Goal: Use online tool/utility: Utilize a website feature to perform a specific function

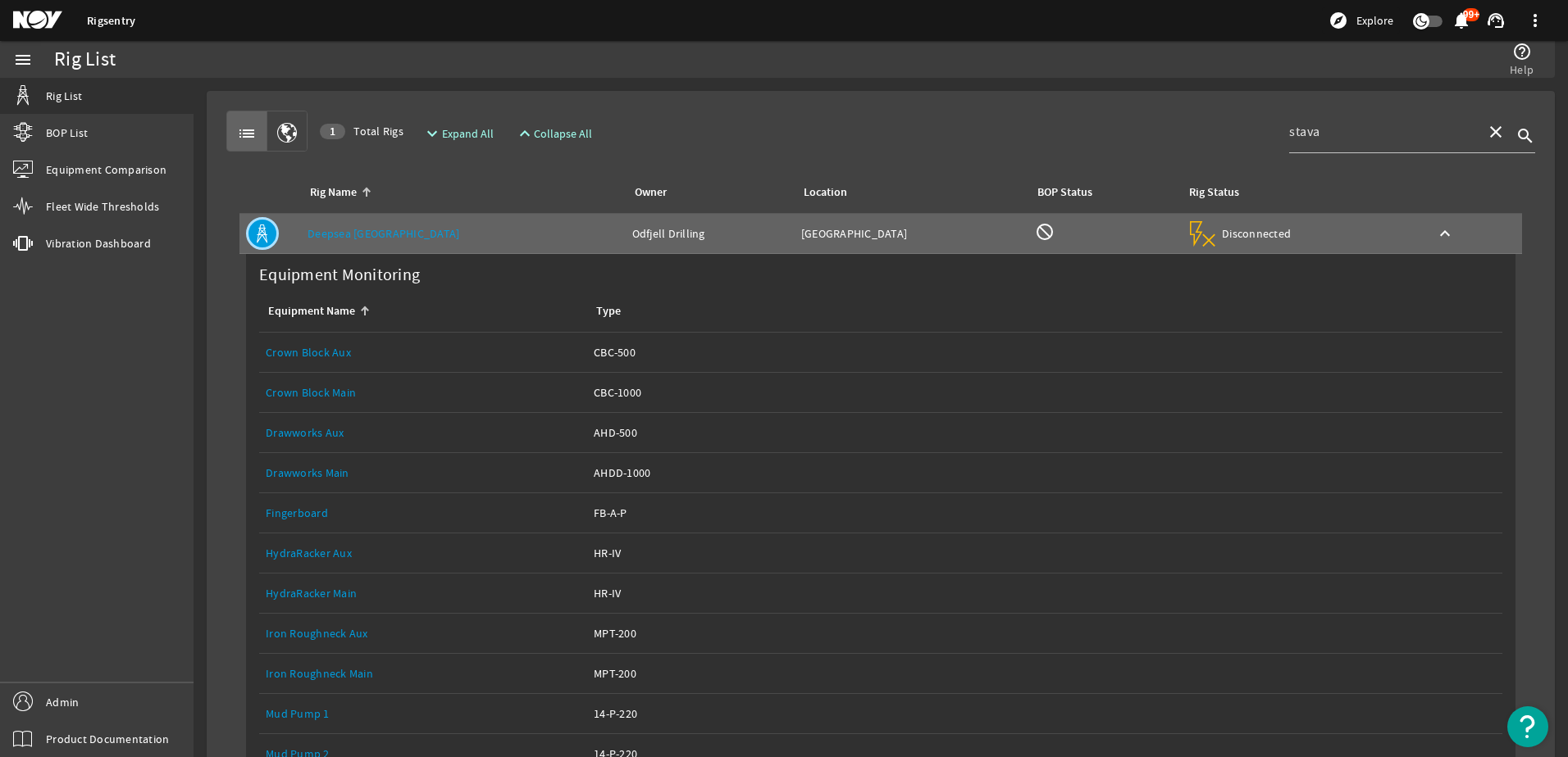
scroll to position [409, 0]
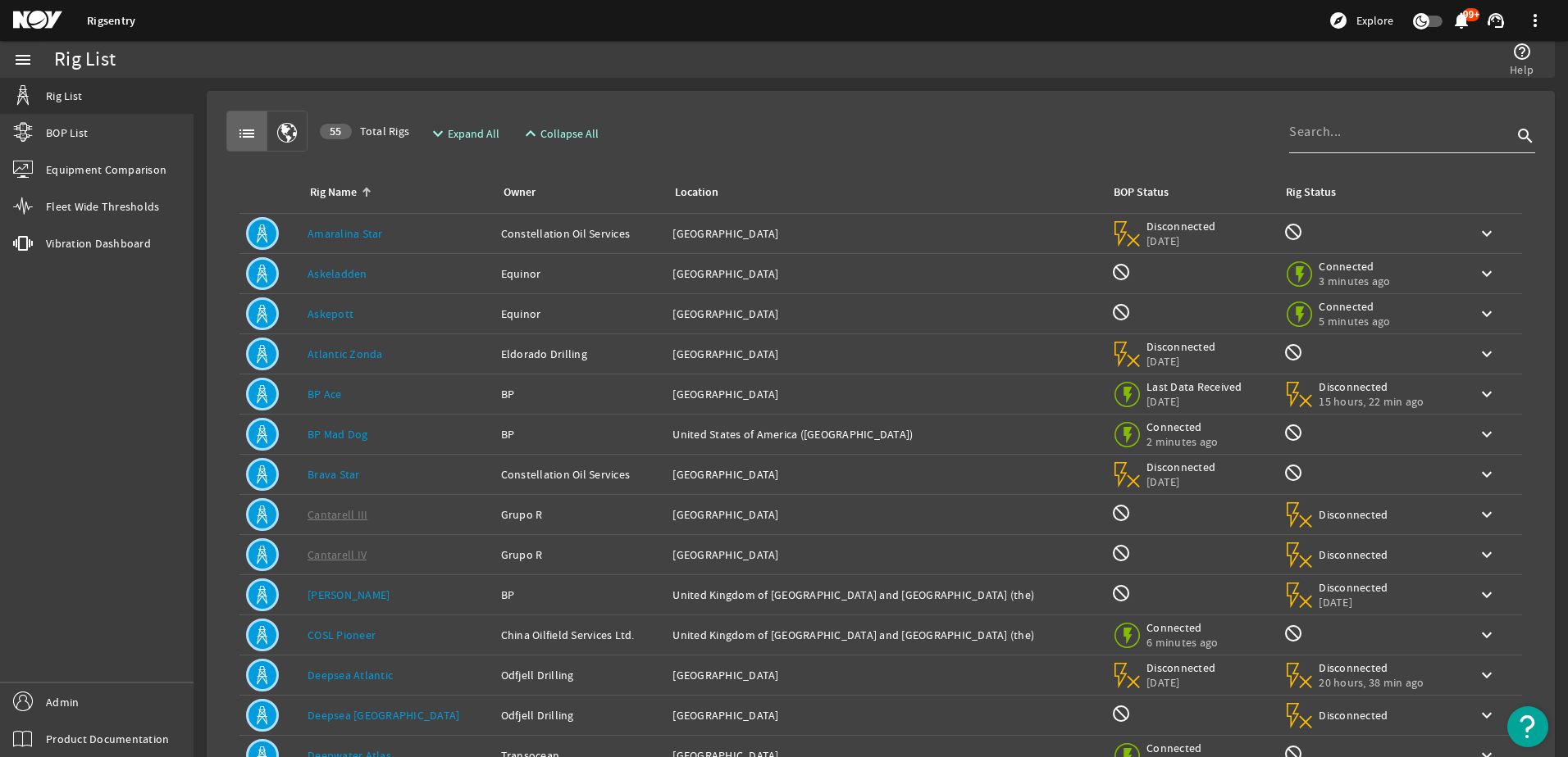
click at [1376, 145] on div at bounding box center [1400, 131] width 223 height 43
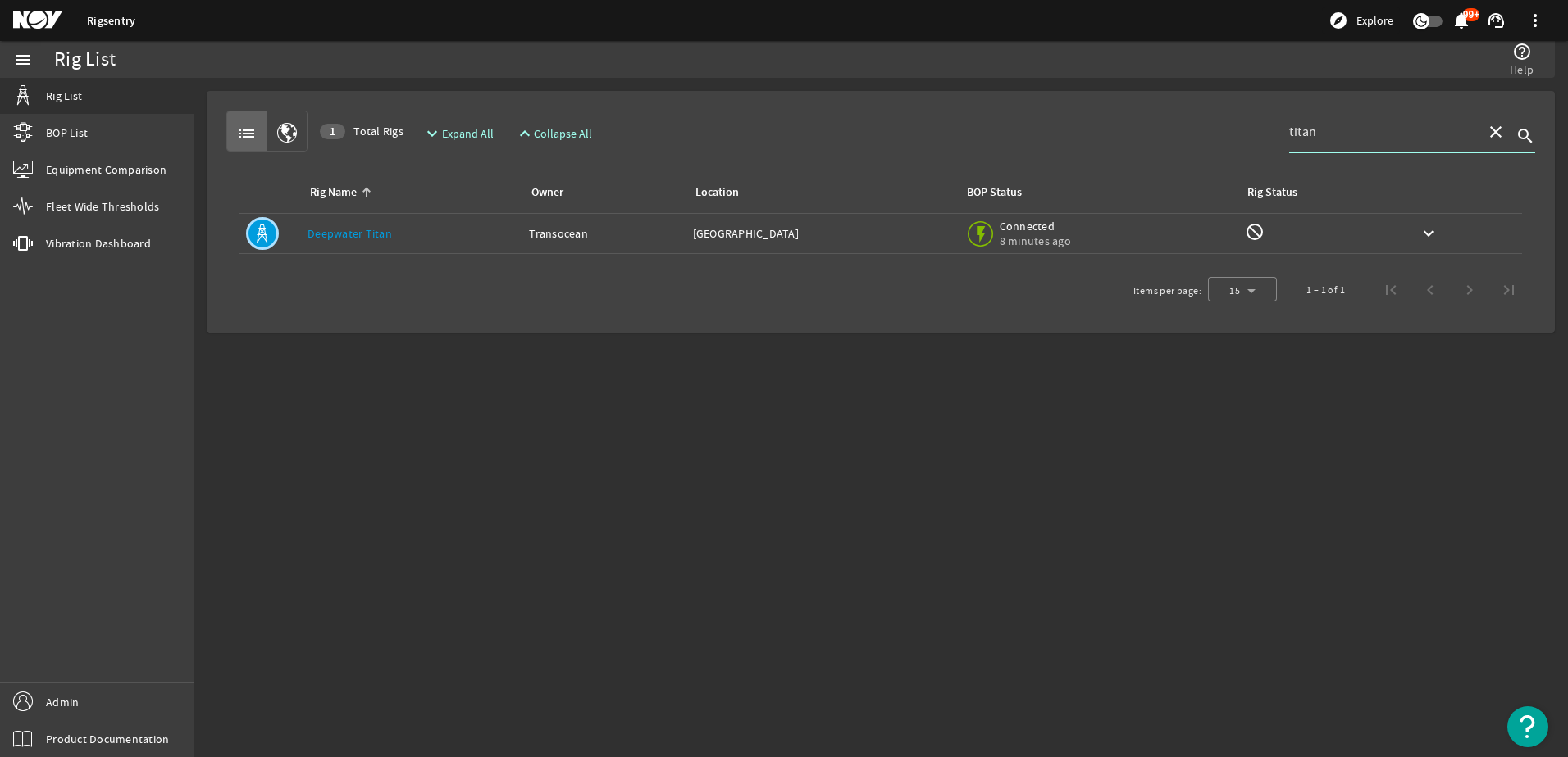
type input "titan"
click at [385, 226] on div "Rig Name: Deepwater Titan" at bounding box center [411, 234] width 208 height 17
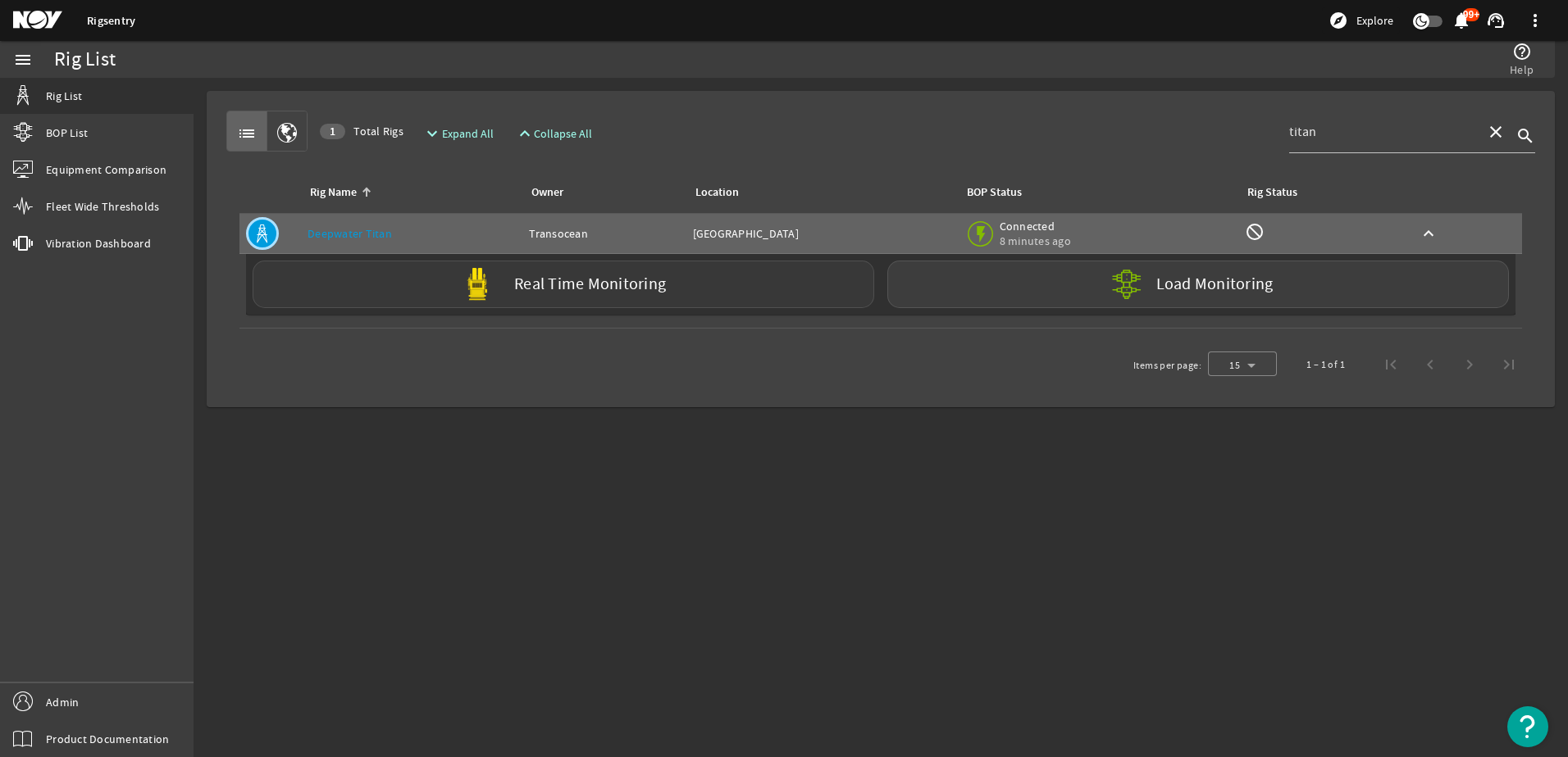
click at [579, 296] on div "Real Time Monitoring" at bounding box center [563, 284] width 622 height 48
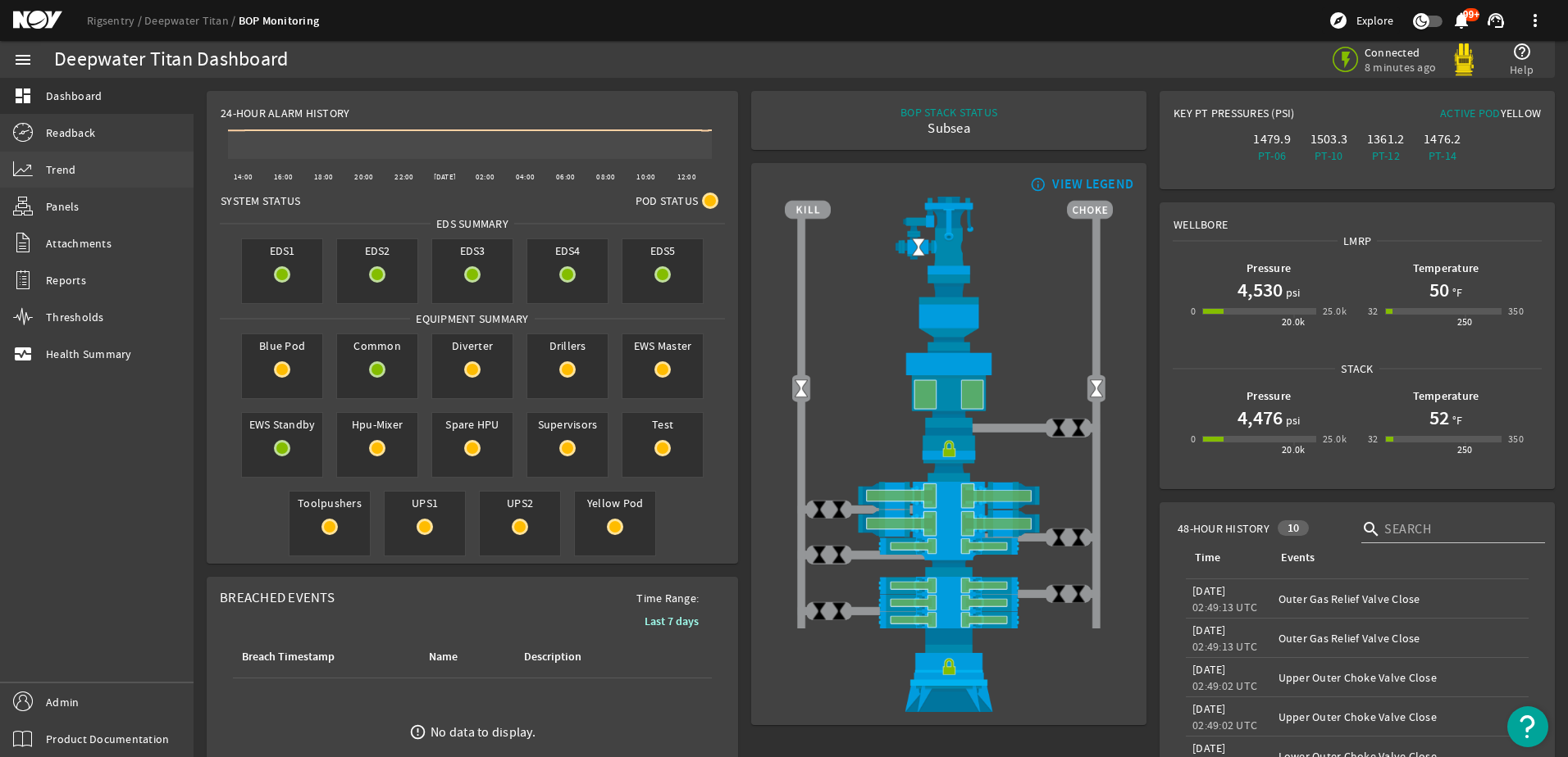
click at [103, 173] on link "Trend" at bounding box center [97, 169] width 194 height 36
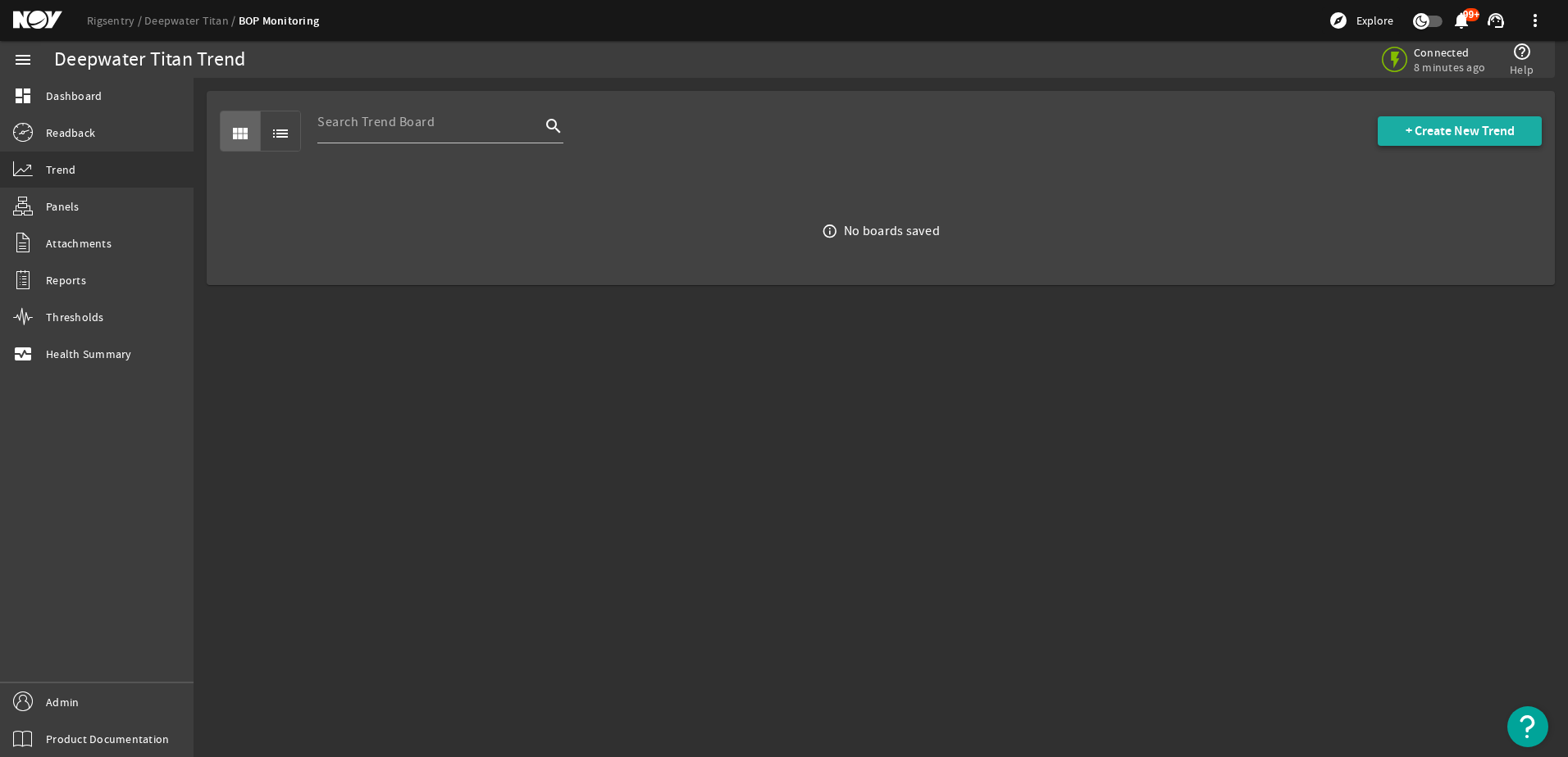
click at [1420, 136] on span "+ Create New Trend" at bounding box center [1459, 131] width 109 height 17
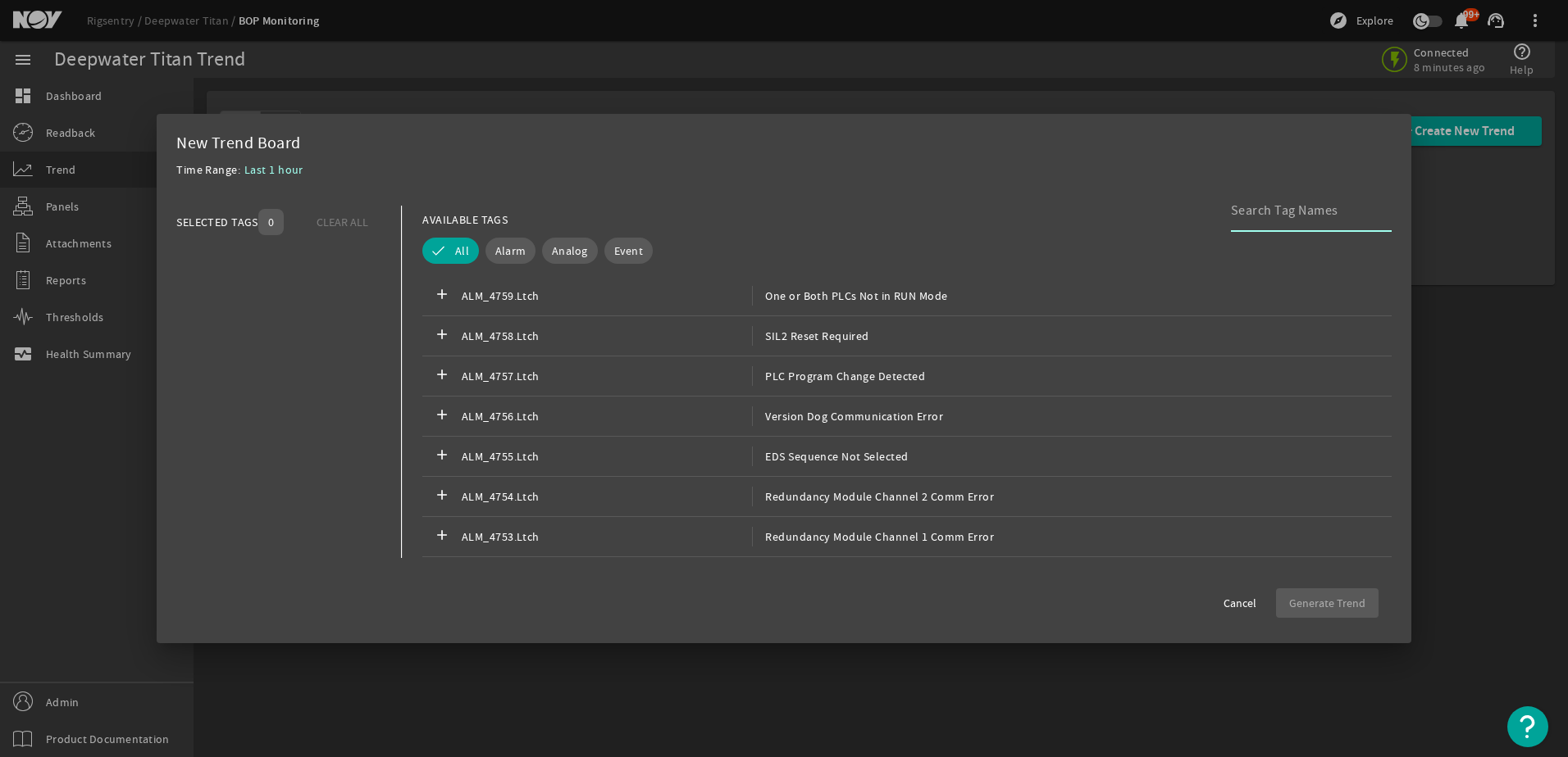
click at [1266, 214] on input at bounding box center [1304, 211] width 148 height 20
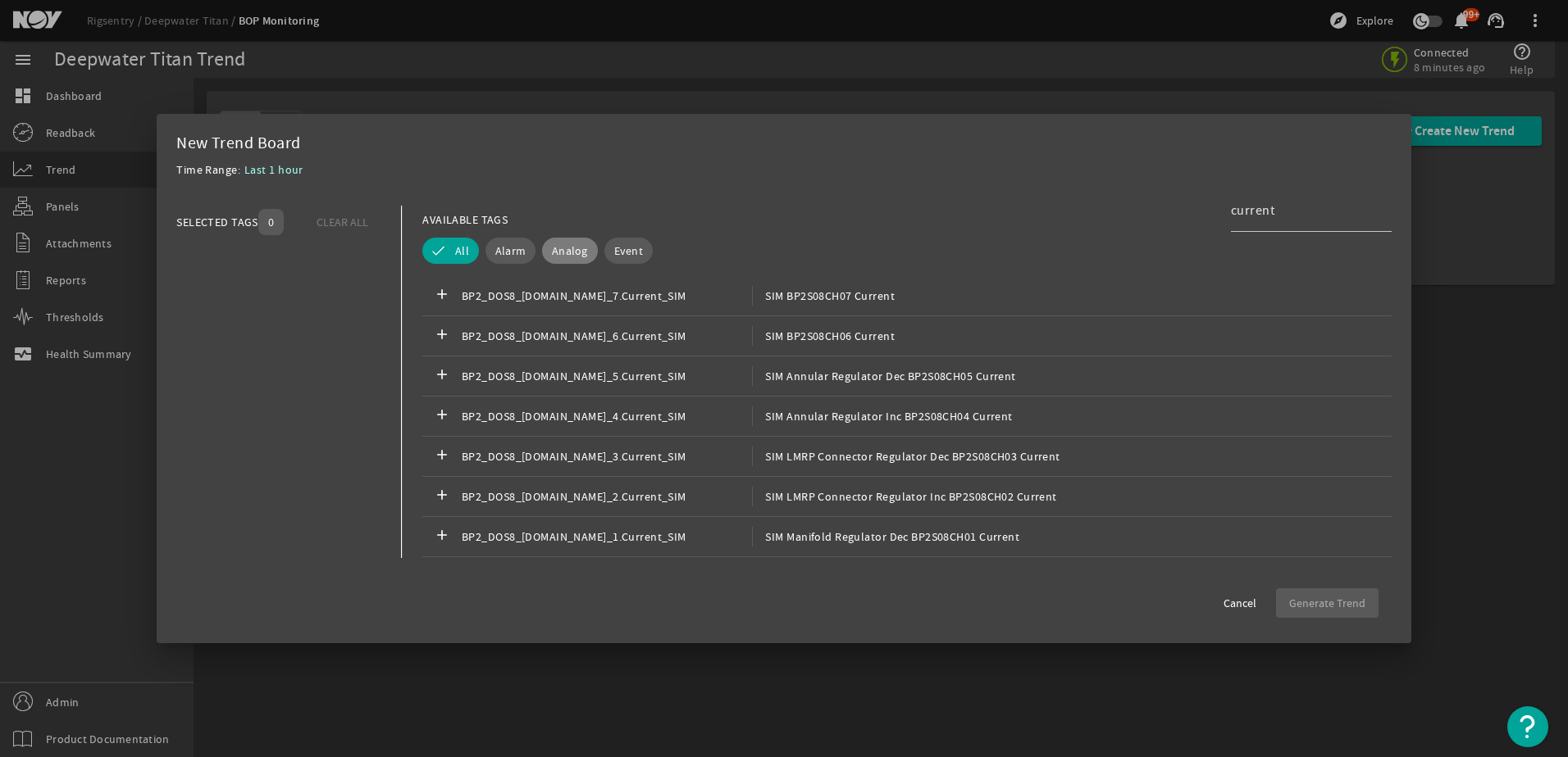
click at [576, 256] on span "Analog" at bounding box center [569, 251] width 36 height 17
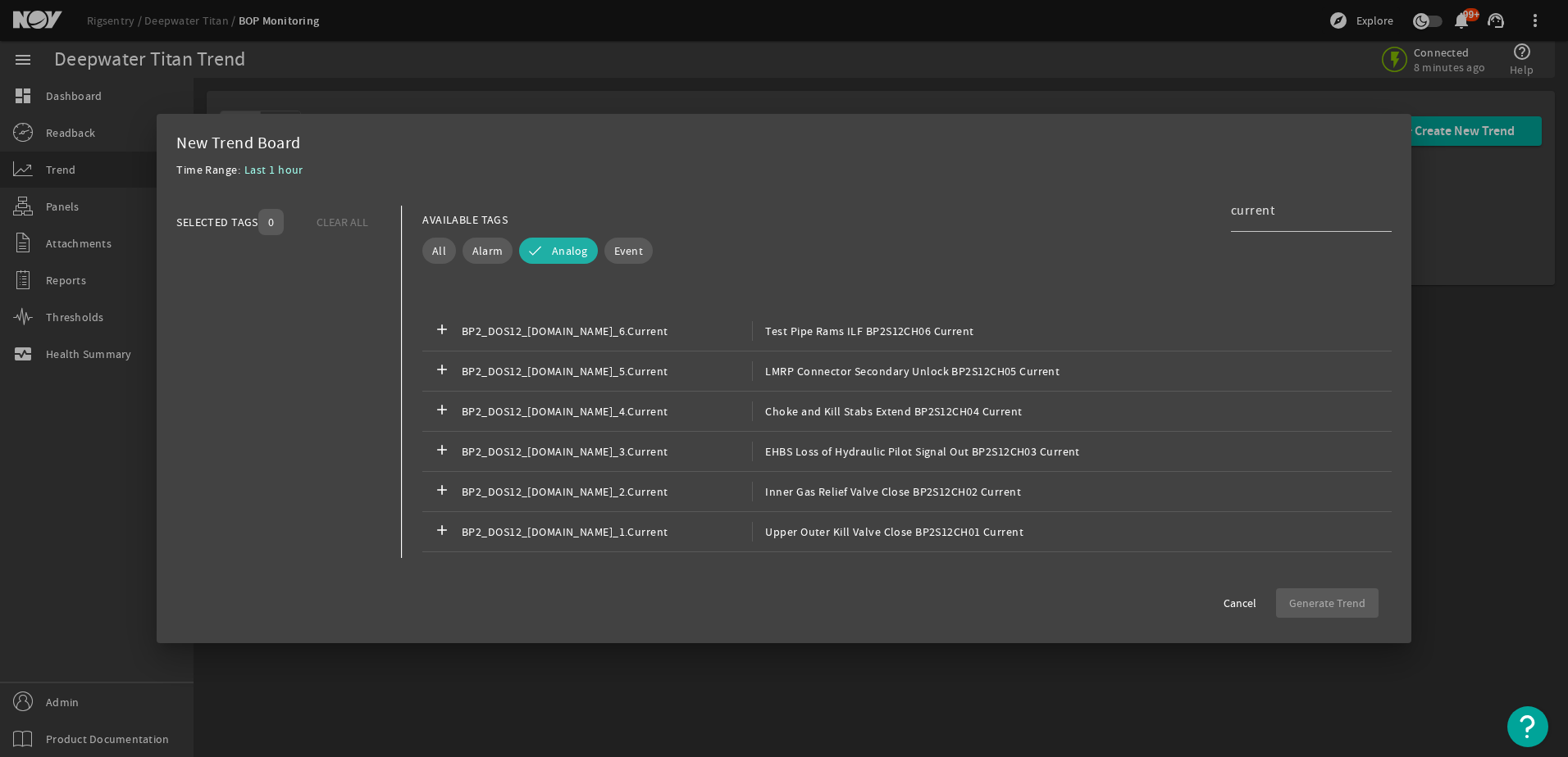
scroll to position [2787, 0]
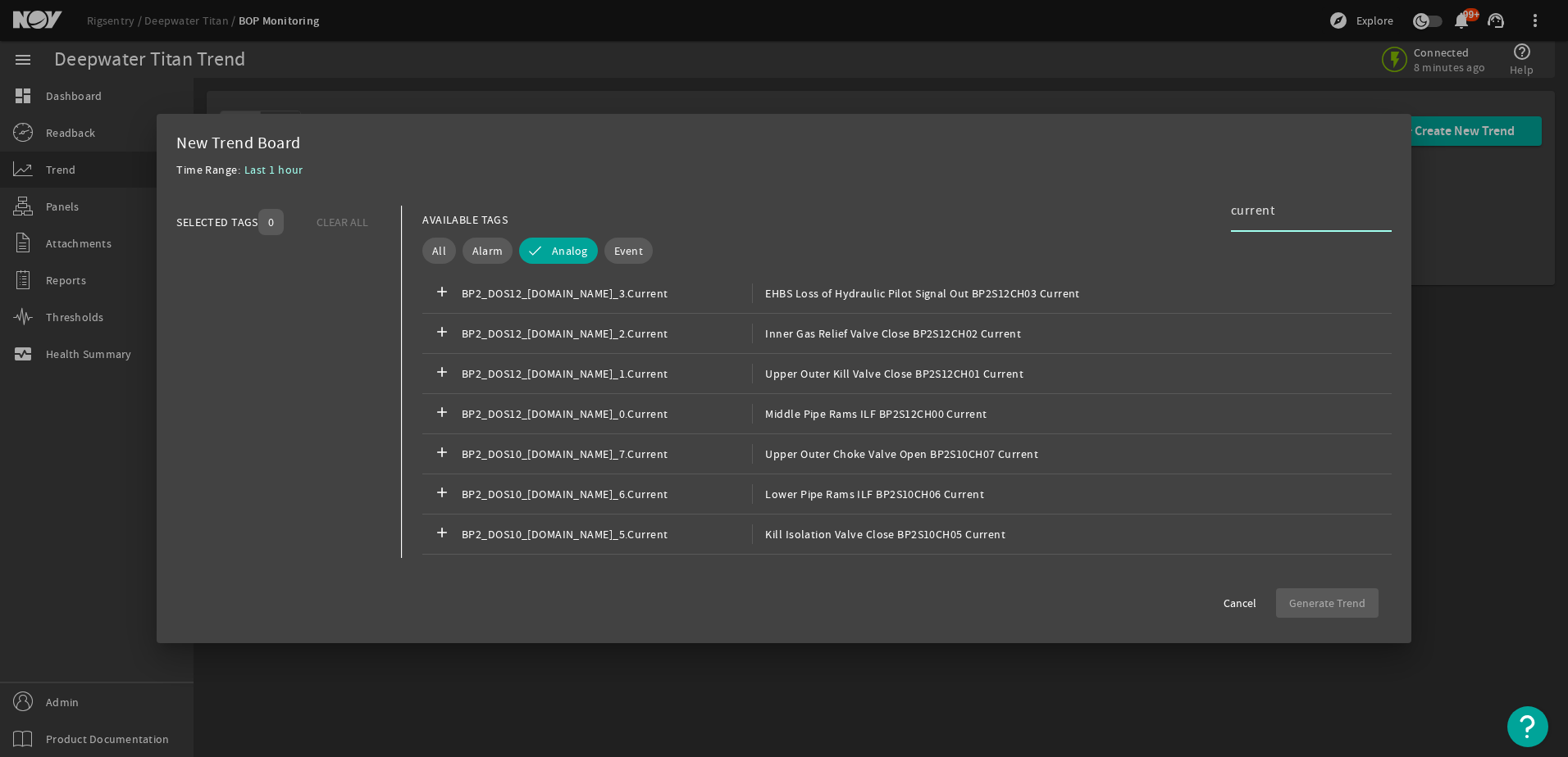
click at [1270, 212] on input "current" at bounding box center [1304, 211] width 148 height 20
click at [1281, 216] on input "current" at bounding box center [1304, 211] width 148 height 20
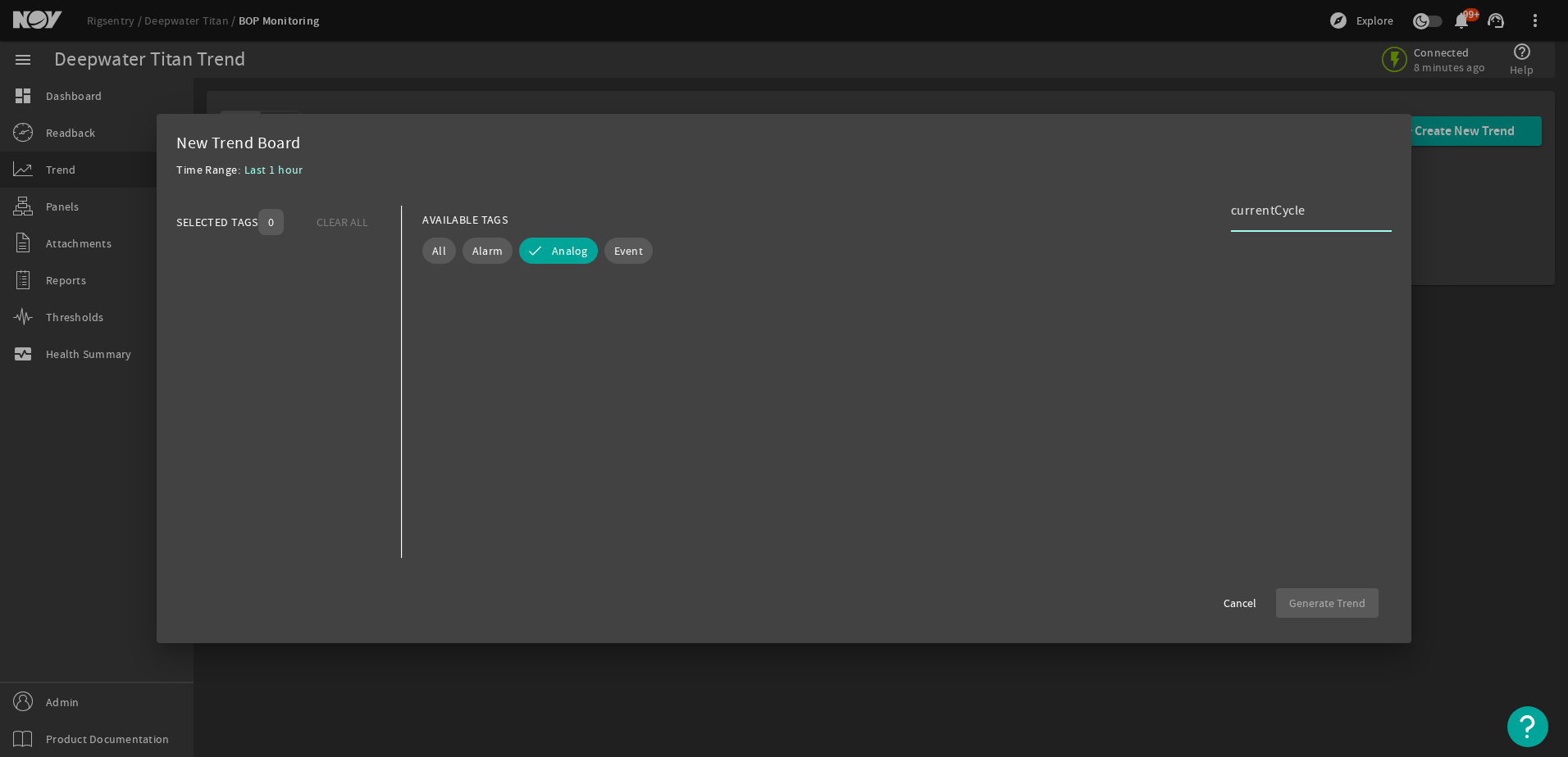
scroll to position [0, 0]
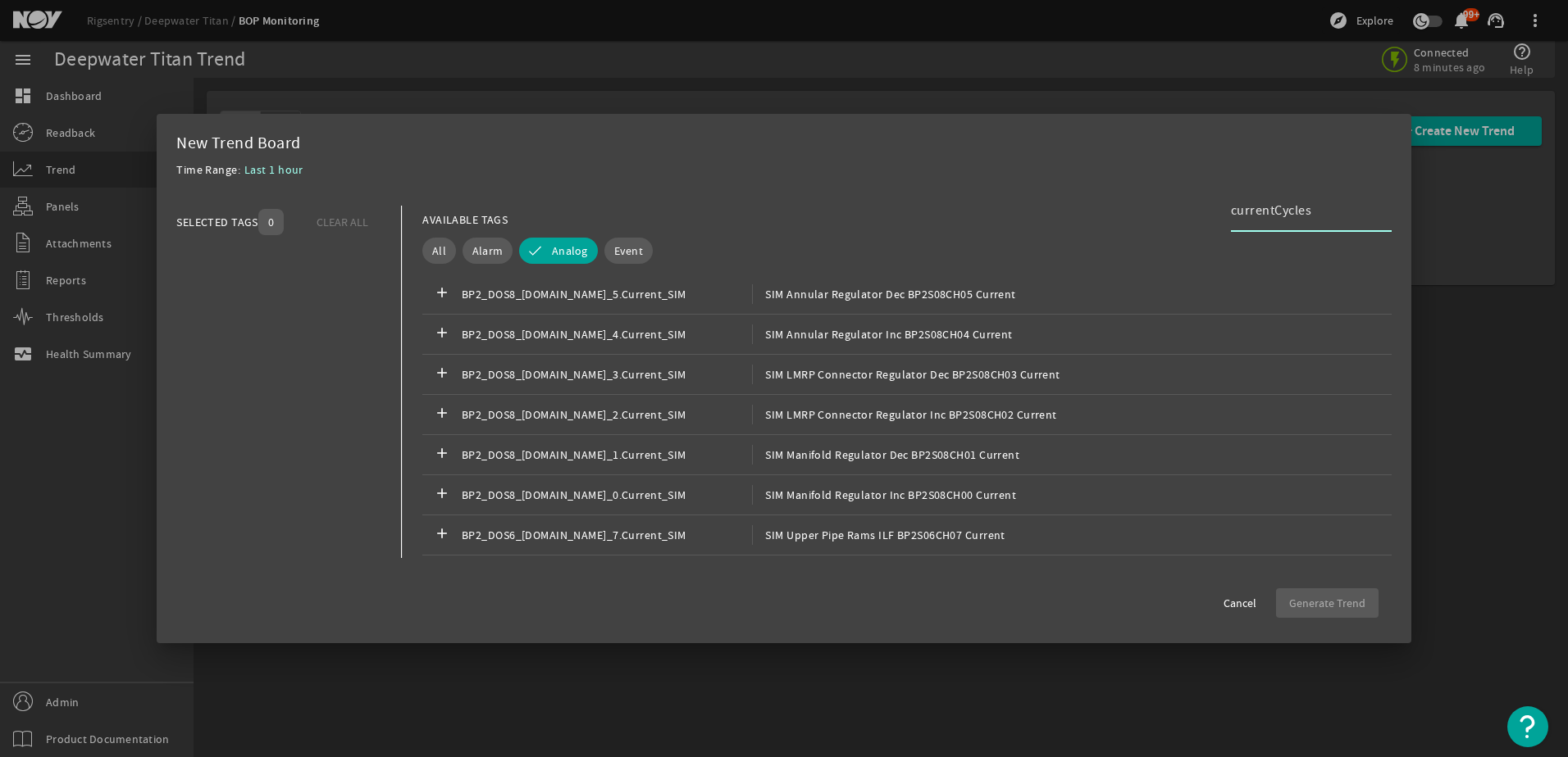
type input "currentCycles"
click at [1230, 601] on span "Cancel" at bounding box center [1240, 603] width 33 height 17
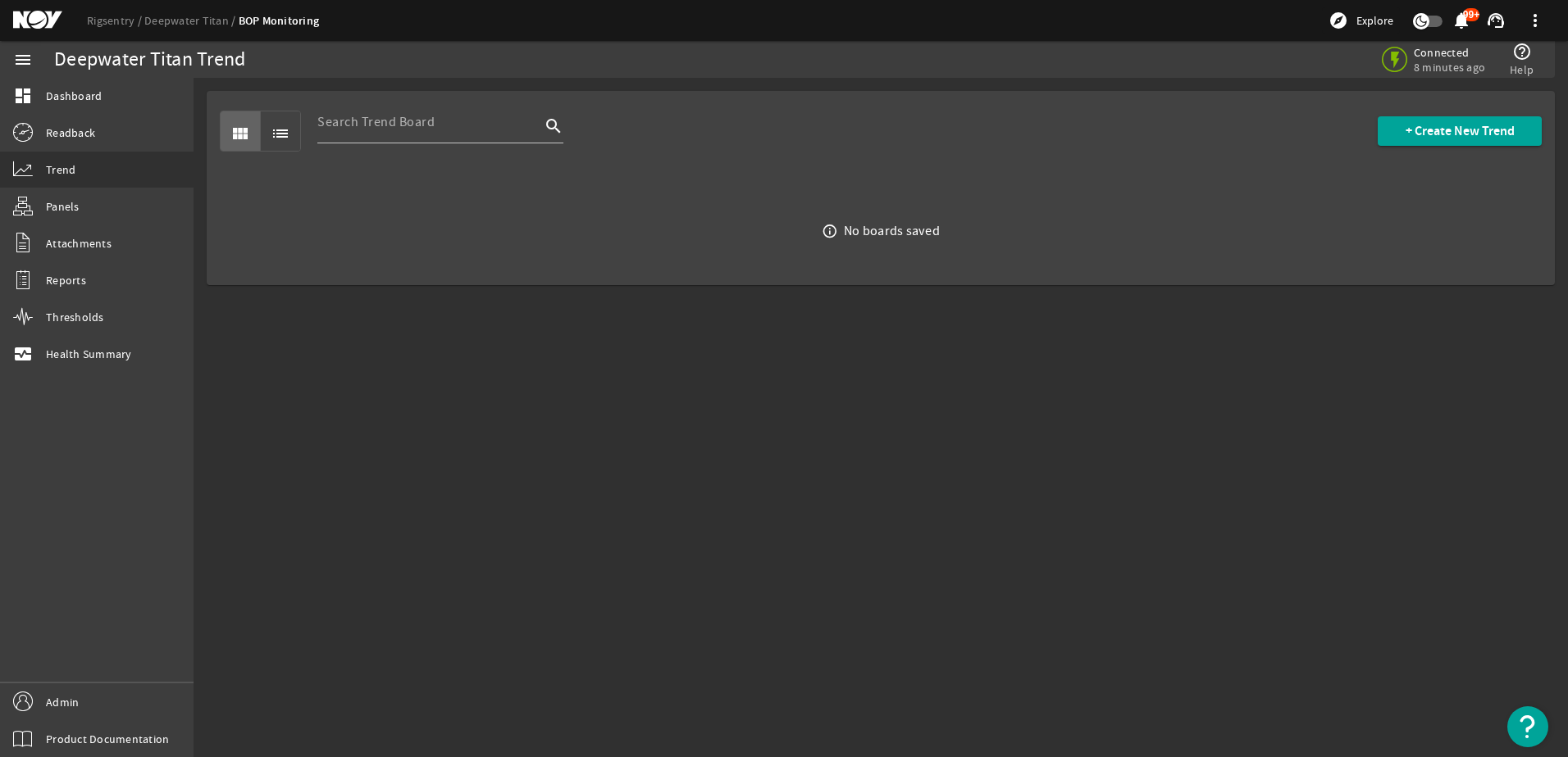
click at [1106, 559] on mat-sidenav-content "Deepwater Titan Trend Connected 8 minutes ago help_outline Help view_module lis…" at bounding box center [881, 417] width 1374 height 679
